Goal: Task Accomplishment & Management: Use online tool/utility

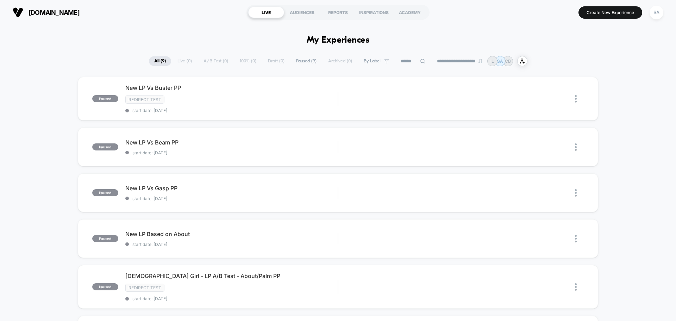
click at [272, 14] on div "LIVE" at bounding box center [266, 12] width 36 height 11
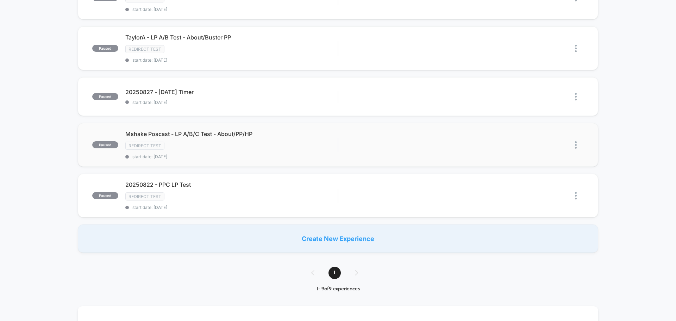
scroll to position [282, 0]
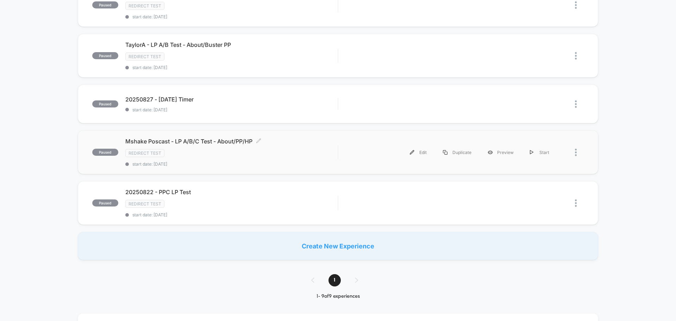
click at [200, 154] on div "Redirect Test" at bounding box center [231, 153] width 212 height 8
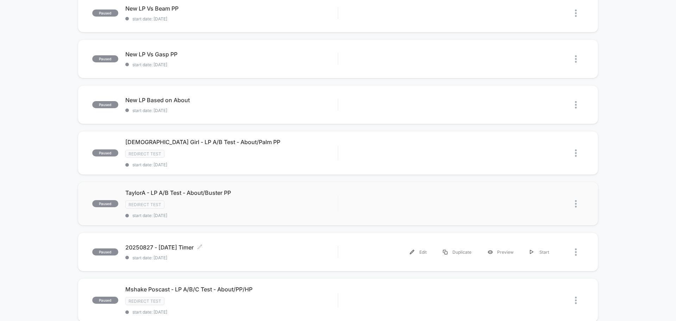
scroll to position [141, 0]
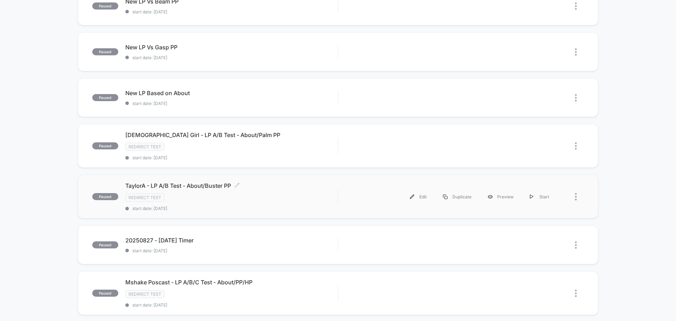
click at [211, 199] on div "Redirect Test" at bounding box center [231, 197] width 212 height 8
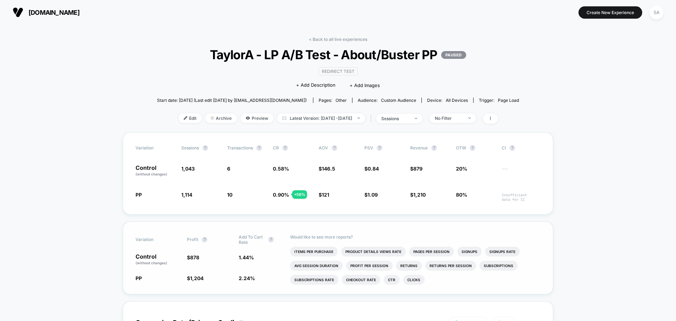
scroll to position [35, 0]
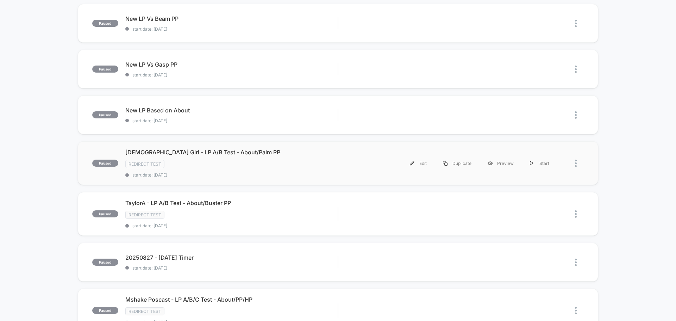
scroll to position [106, 0]
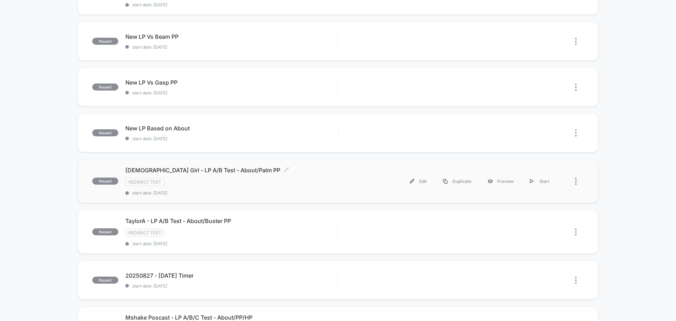
click at [233, 184] on div "Redirect Test" at bounding box center [231, 182] width 212 height 8
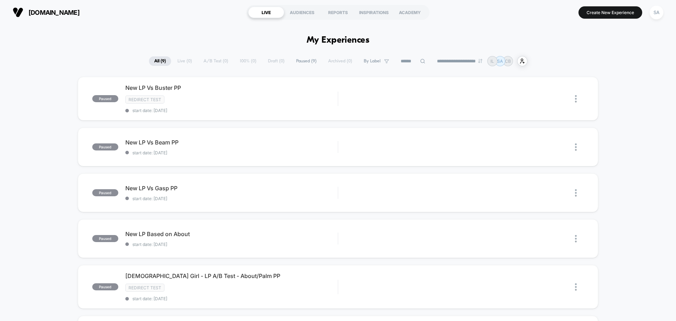
click at [600, 14] on button "Create New Experience" at bounding box center [611, 12] width 64 height 12
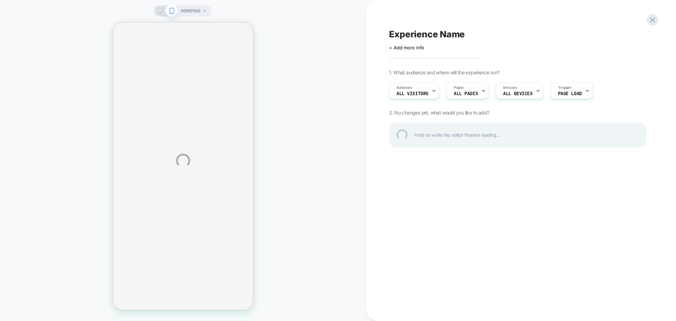
click at [431, 94] on div "HOMEPAGE Experience Name Click to edit experience details + Add more info 1. Wh…" at bounding box center [338, 160] width 676 height 321
click at [427, 93] on div "HOMEPAGE Experience Name Click to edit experience details + Add more info 1. Wh…" at bounding box center [338, 160] width 676 height 321
click at [427, 92] on div "HOMEPAGE Experience Name Click to edit experience details + Add more info 1. Wh…" at bounding box center [338, 160] width 676 height 321
click at [403, 89] on div "HOMEPAGE Experience Name Click to edit experience details + Add more info 1. Wh…" at bounding box center [338, 160] width 676 height 321
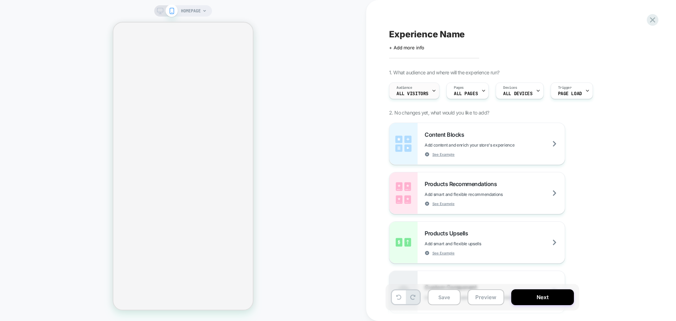
click at [419, 93] on span "All Visitors" at bounding box center [413, 93] width 32 height 5
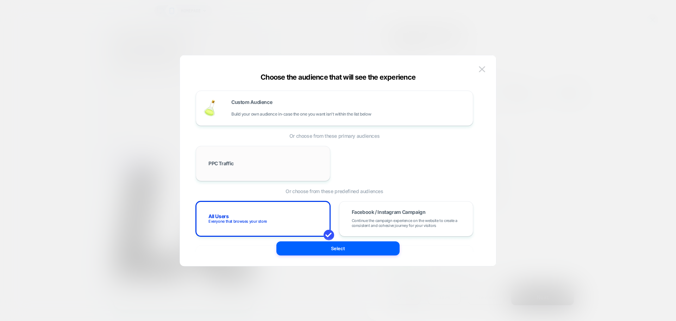
click at [315, 177] on div "PPC Traffic" at bounding box center [263, 163] width 135 height 35
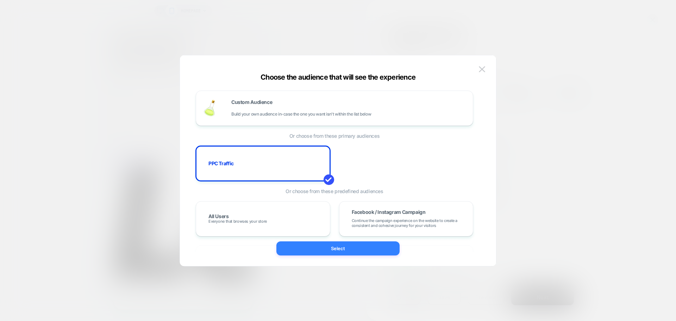
click at [372, 246] on button "Select" at bounding box center [338, 248] width 123 height 14
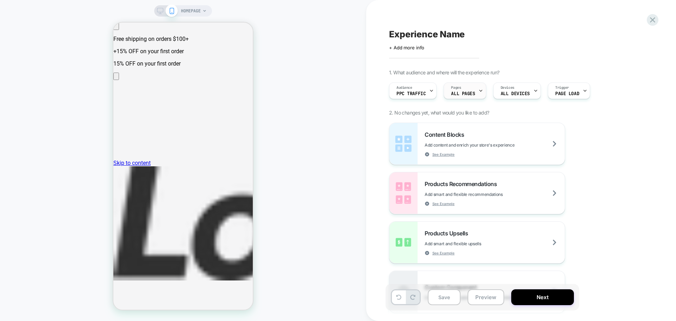
click at [468, 93] on span "ALL PAGES" at bounding box center [463, 93] width 24 height 5
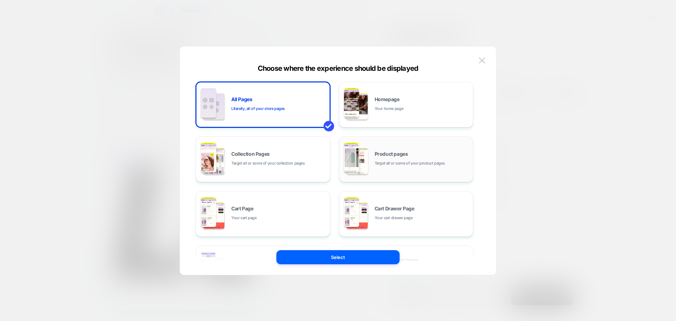
click at [406, 153] on span "Product pages" at bounding box center [391, 153] width 33 height 5
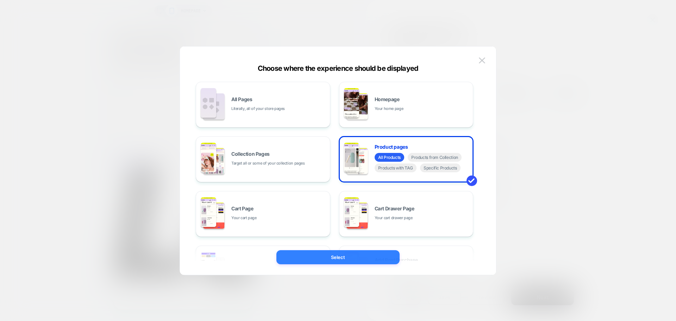
click at [362, 259] on button "Select" at bounding box center [338, 257] width 123 height 14
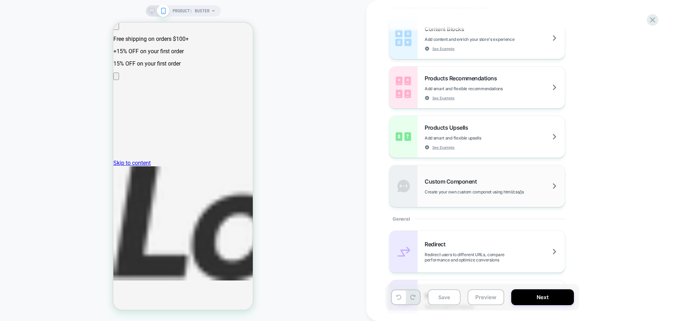
scroll to position [176, 0]
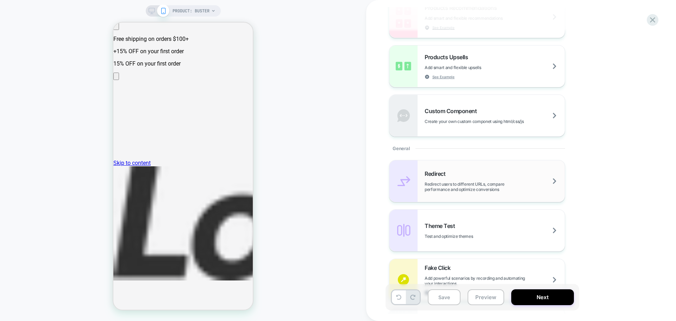
click at [457, 161] on div "Redirect Redirect users to different URLs, compare performance and optimize con…" at bounding box center [477, 181] width 175 height 42
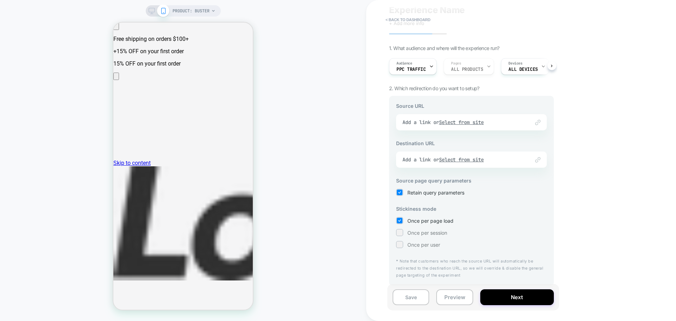
scroll to position [0, 0]
click at [463, 121] on div "Link to Add a link or Select from site" at bounding box center [471, 122] width 151 height 16
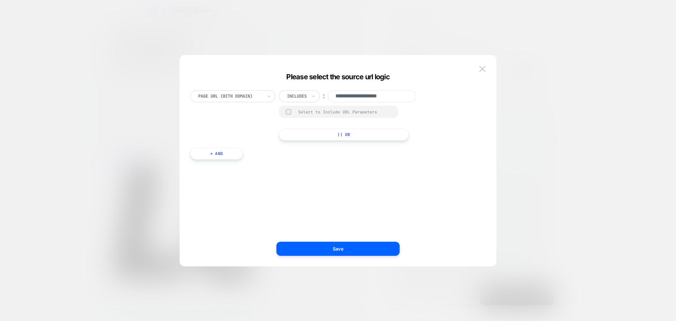
click at [399, 98] on input "**********" at bounding box center [372, 96] width 88 height 12
paste input "**********"
type input "**********"
click at [453, 98] on div "**********" at bounding box center [334, 115] width 289 height 50
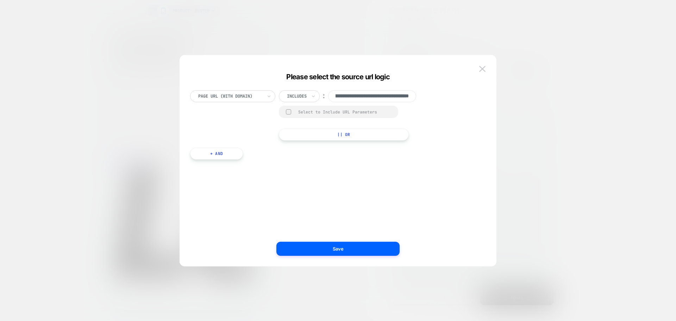
scroll to position [0, 0]
click at [308, 97] on div "Includes" at bounding box center [296, 96] width 21 height 8
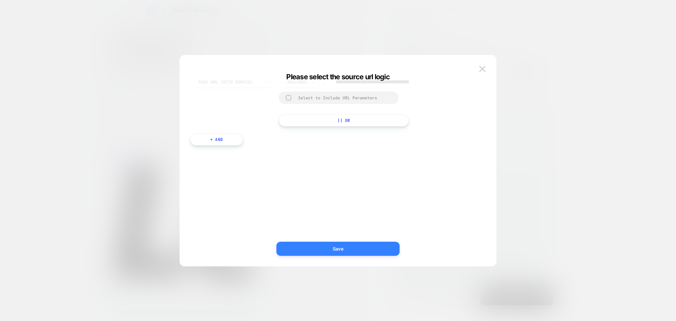
click at [349, 252] on button "Save" at bounding box center [338, 249] width 123 height 14
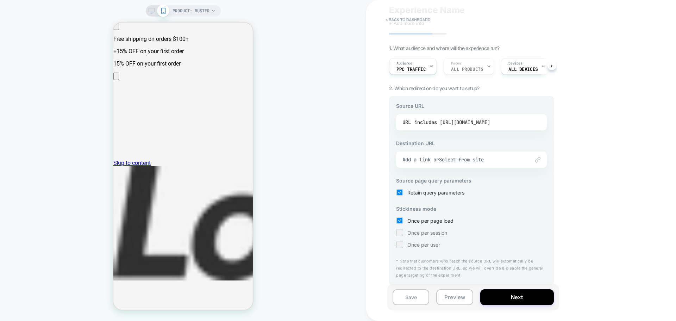
click at [487, 121] on div "includes [URL][DOMAIN_NAME]" at bounding box center [453, 122] width 76 height 11
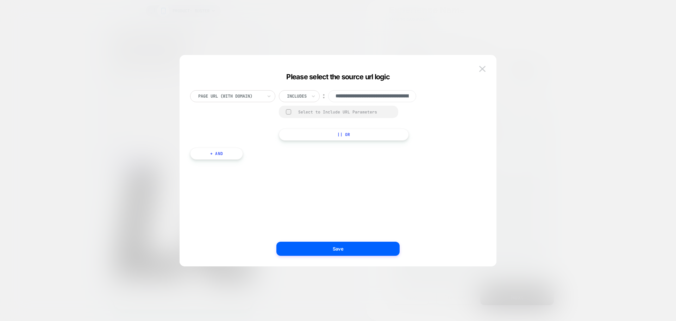
scroll to position [0, 95]
drag, startPoint x: 380, startPoint y: 94, endPoint x: 484, endPoint y: 90, distance: 103.7
click at [482, 92] on div "**********" at bounding box center [335, 168] width 296 height 176
click at [487, 66] on button at bounding box center [482, 69] width 11 height 11
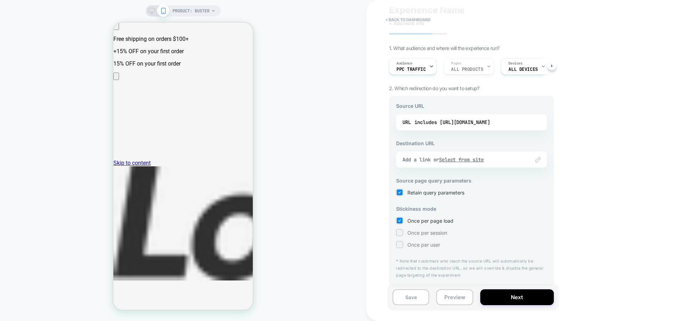
click at [465, 163] on div "Link to Add a link or Select from site" at bounding box center [471, 159] width 151 height 16
click at [458, 157] on u "Select from site" at bounding box center [461, 159] width 45 height 6
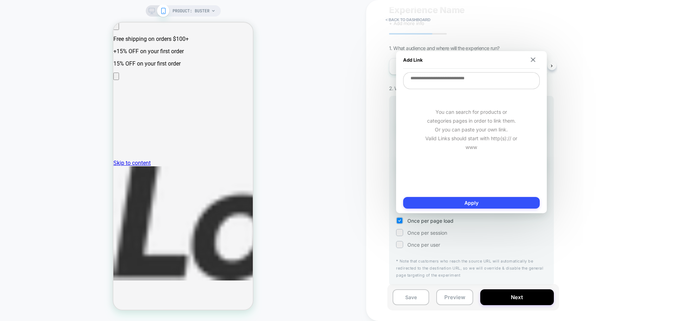
click at [447, 79] on textarea at bounding box center [471, 80] width 137 height 17
type textarea "*"
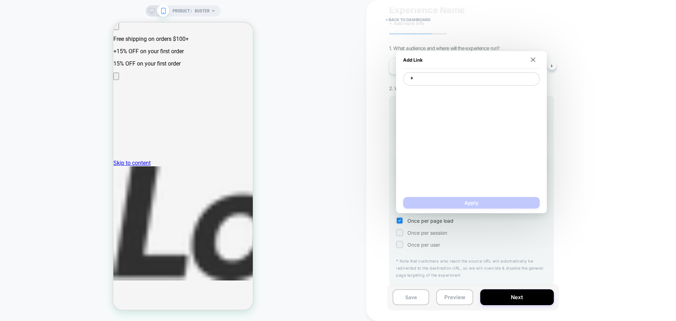
type textarea "*"
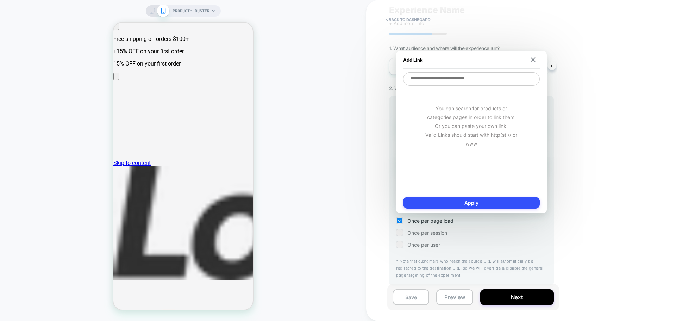
type textarea "*"
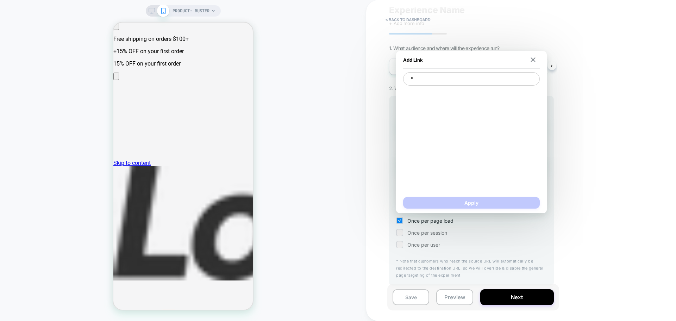
type textarea "*"
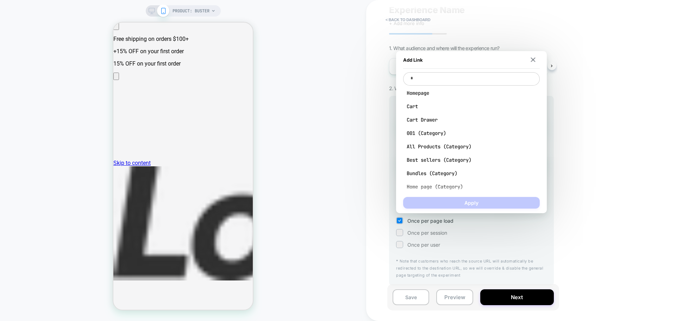
type textarea "**"
type textarea "*"
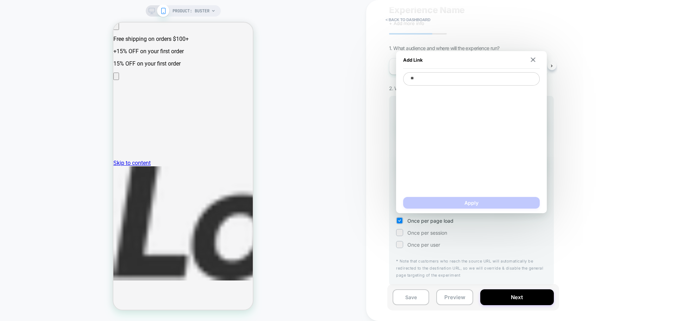
type textarea "***"
type textarea "*"
type textarea "****"
type textarea "*"
type textarea "*****"
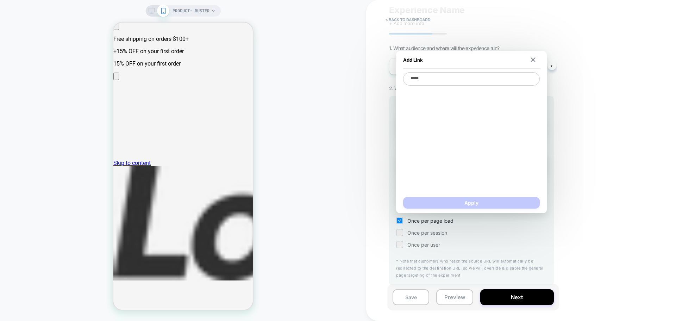
type textarea "*"
paste textarea "**********"
type textarea "**********"
type textarea "*"
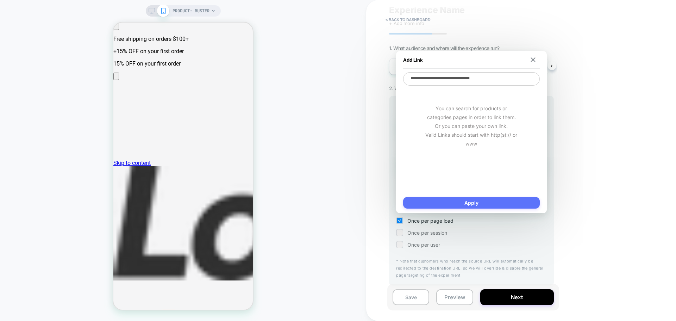
type textarea "**********"
click at [475, 200] on button "Apply" at bounding box center [471, 203] width 137 height 12
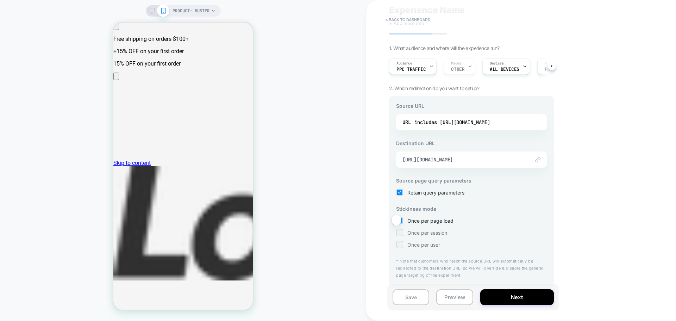
click at [398, 232] on div at bounding box center [399, 232] width 5 height 5
drag, startPoint x: 518, startPoint y: 298, endPoint x: 544, endPoint y: 244, distance: 59.4
click at [541, 248] on div "< back to dashboard Experience Name Click to edit experience details + Add more…" at bounding box center [475, 160] width 172 height 321
click at [544, 244] on div "Once per user" at bounding box center [471, 244] width 151 height 7
drag, startPoint x: 605, startPoint y: 166, endPoint x: 561, endPoint y: 40, distance: 133.5
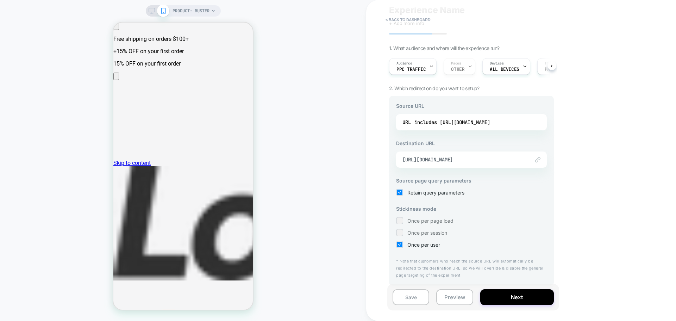
click at [604, 153] on div "< back to dashboard Experience Name Click to edit experience details + Add more…" at bounding box center [521, 160] width 310 height 321
click at [554, 64] on button at bounding box center [552, 65] width 9 height 9
click at [515, 299] on button "Next" at bounding box center [518, 297] width 74 height 16
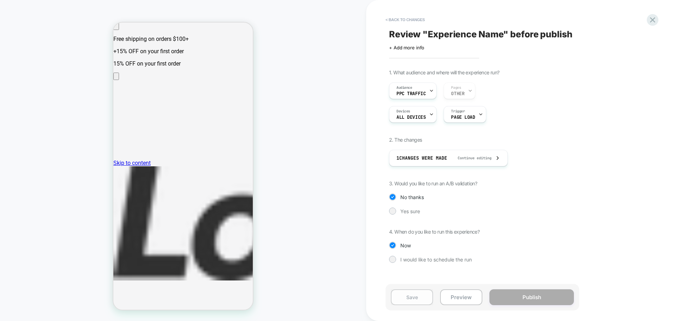
click at [415, 300] on button "Save" at bounding box center [412, 297] width 42 height 16
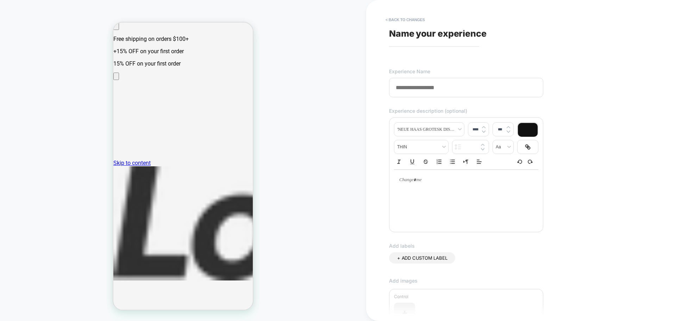
click at [447, 91] on input at bounding box center [466, 87] width 154 height 19
type input "*"
click at [437, 262] on div "+ ADD CUSTOM LABEL" at bounding box center [422, 257] width 66 height 11
click at [455, 259] on icon at bounding box center [454, 258] width 6 height 6
click at [428, 91] on input at bounding box center [466, 87] width 154 height 19
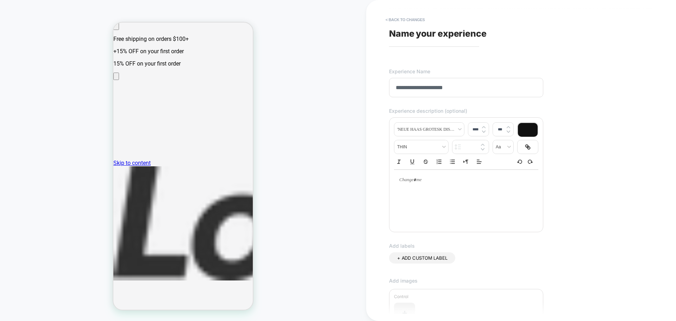
type input "**********"
click at [574, 89] on div "**********" at bounding box center [518, 160] width 264 height 307
click at [463, 88] on input "**********" at bounding box center [466, 87] width 154 height 19
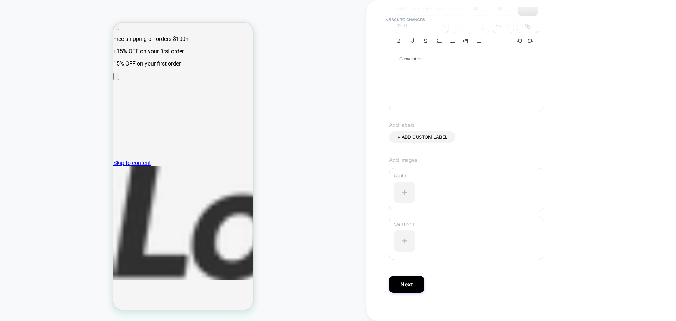
scroll to position [129, 0]
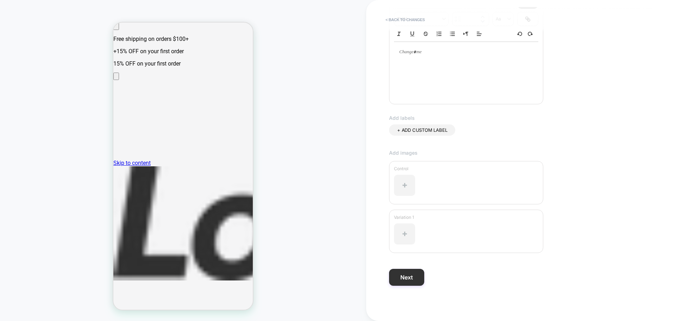
click at [411, 273] on button "Next" at bounding box center [406, 277] width 35 height 17
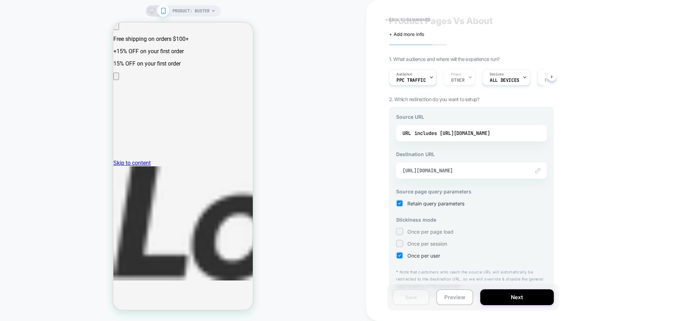
scroll to position [24, 0]
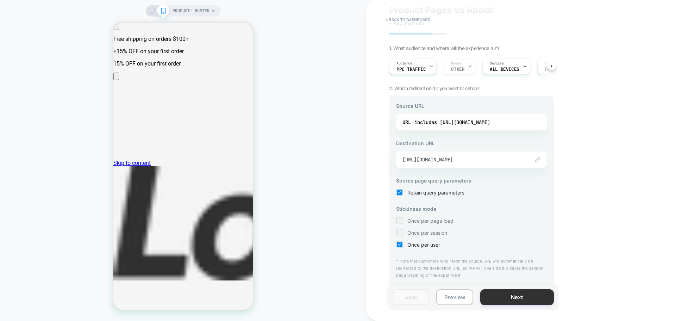
drag, startPoint x: 525, startPoint y: 289, endPoint x: 522, endPoint y: 295, distance: 6.8
click at [522, 295] on div "Save Preview Next" at bounding box center [474, 297] width 172 height 26
click at [522, 295] on button "Next" at bounding box center [518, 297] width 74 height 16
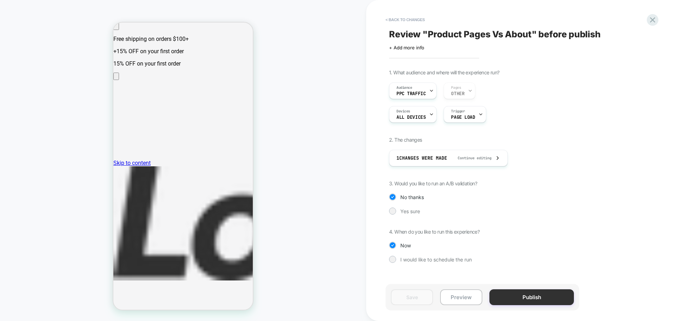
click at [524, 303] on button "Publish" at bounding box center [532, 297] width 85 height 16
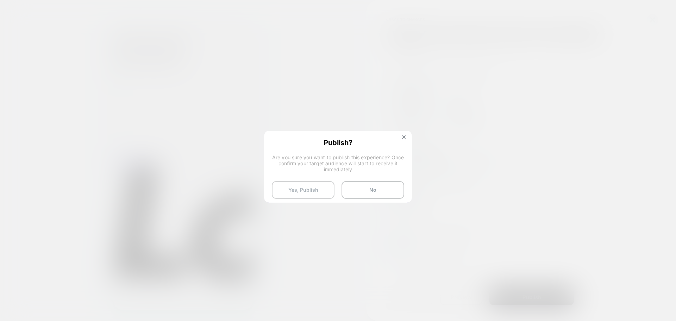
click at [304, 190] on button "Yes, Publish" at bounding box center [303, 190] width 63 height 18
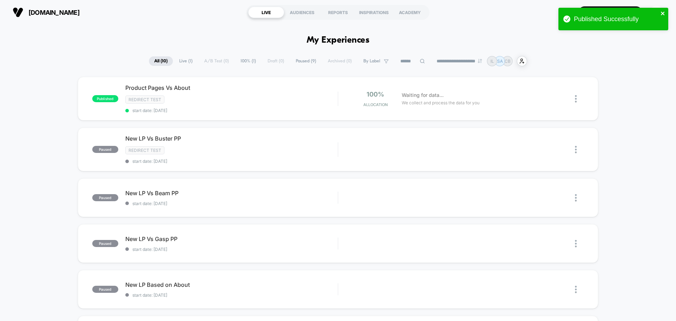
click at [663, 12] on icon "close" at bounding box center [663, 14] width 4 height 4
